Goal: Find specific page/section

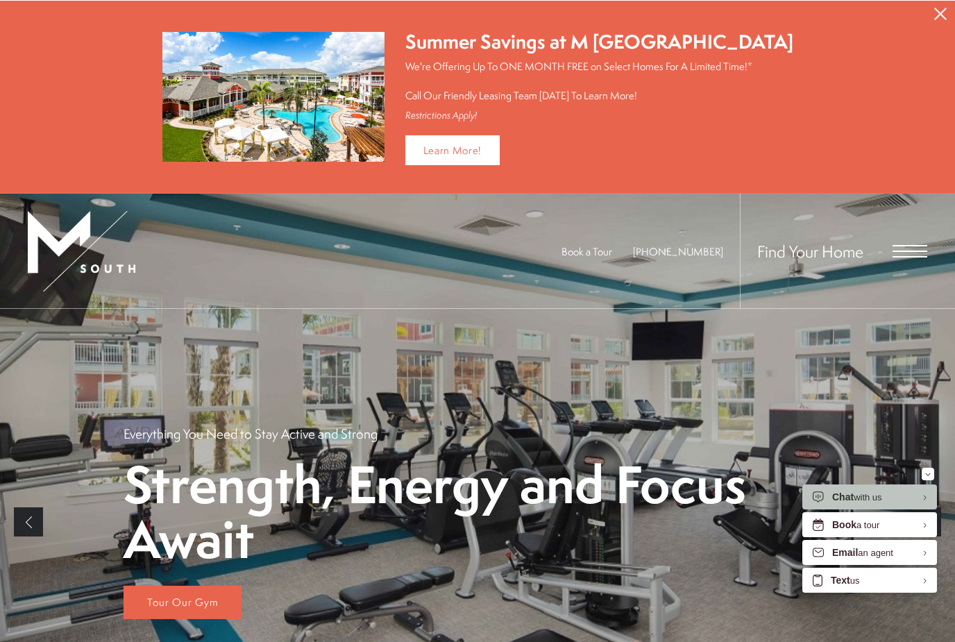
click at [917, 245] on span "Open Menu" at bounding box center [909, 244] width 35 height 1
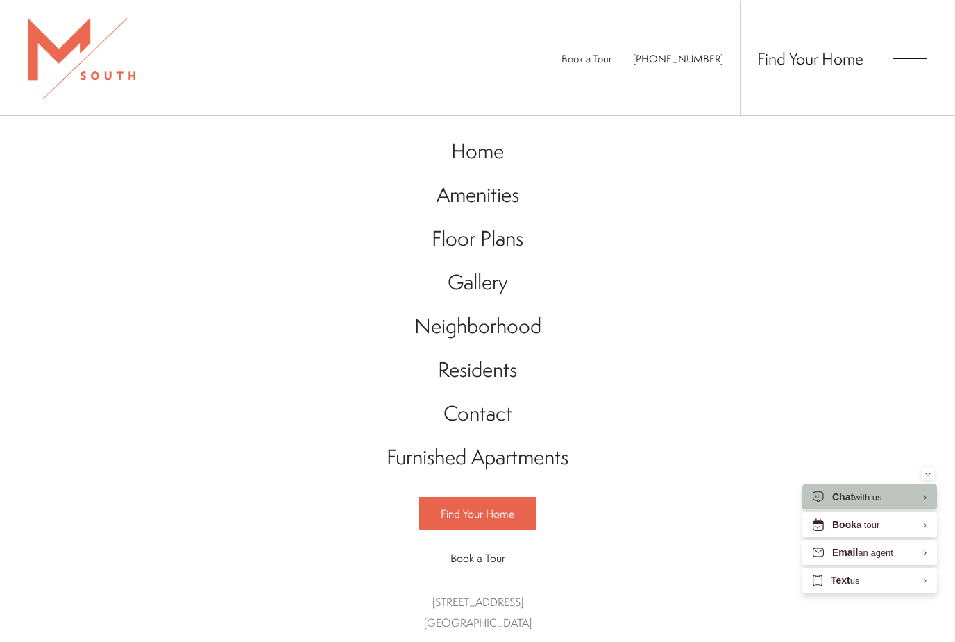
click at [471, 242] on span "Floor Plans" at bounding box center [478, 237] width 92 height 28
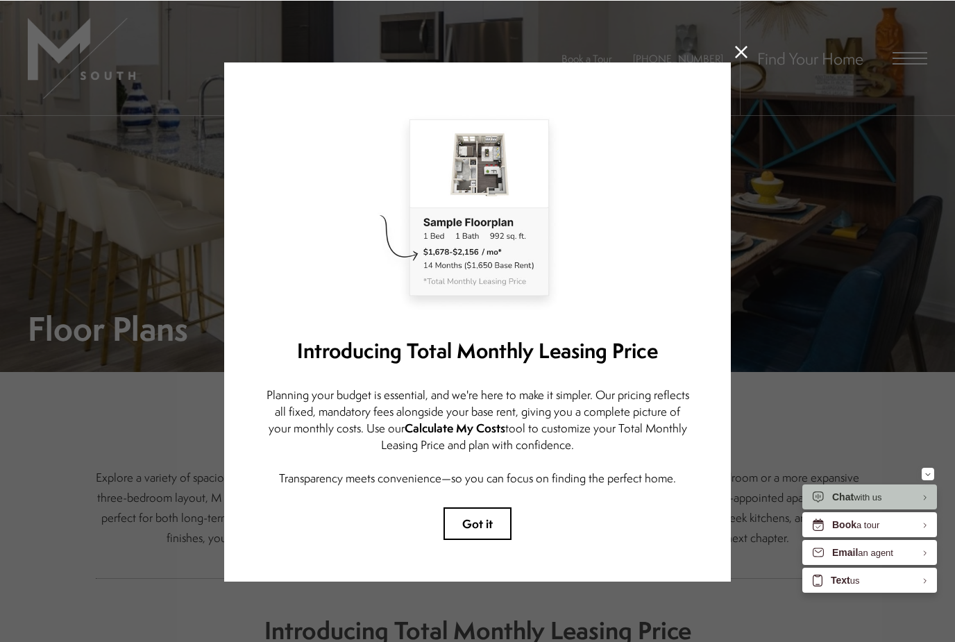
click at [741, 54] on icon at bounding box center [741, 51] width 12 height 12
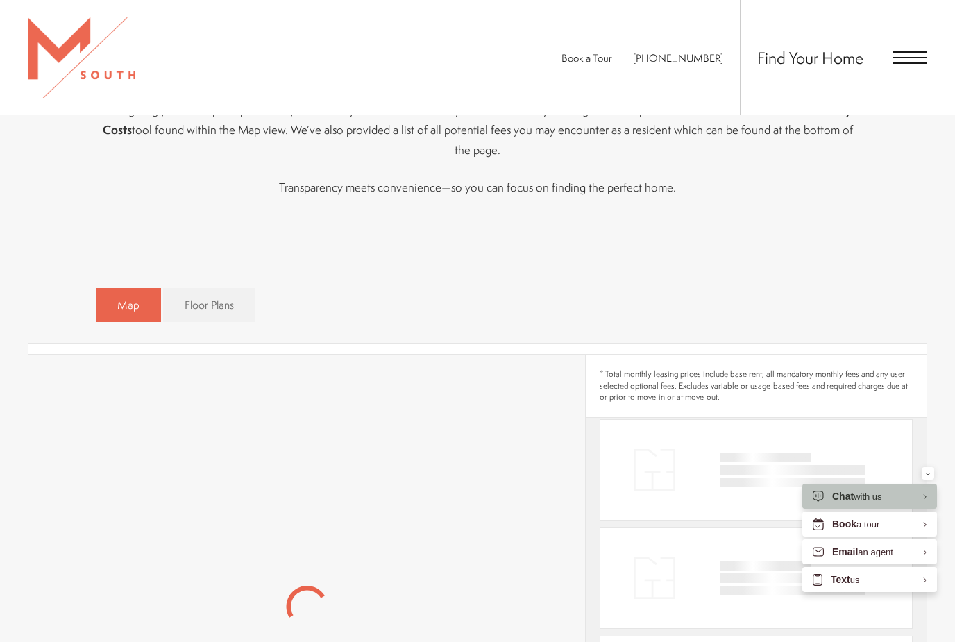
scroll to position [120, 0]
click at [228, 297] on span "Floor Plans" at bounding box center [209, 305] width 49 height 16
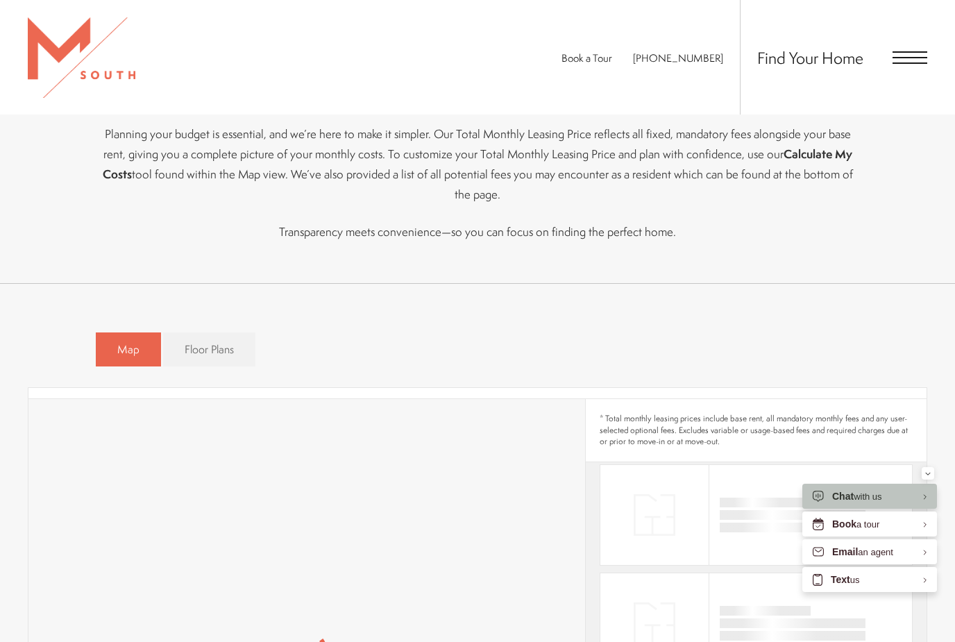
click at [218, 341] on span "Floor Plans" at bounding box center [209, 349] width 49 height 16
